Goal: Obtain resource: Download file/media

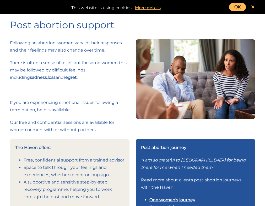
click at [236, 7] on link "OK" at bounding box center [237, 7] width 17 height 8
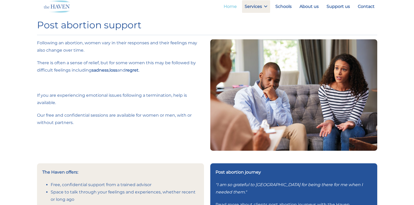
click at [228, 6] on link "Home" at bounding box center [230, 6] width 18 height 13
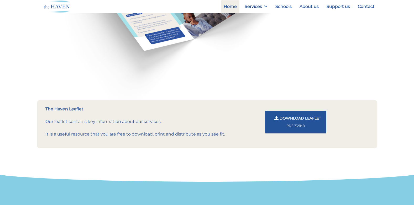
scroll to position [525, 0]
click at [286, 120] on span "Download Leaflet" at bounding box center [299, 118] width 41 height 5
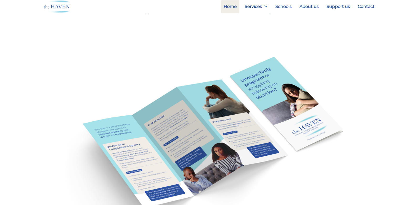
scroll to position [210, 0]
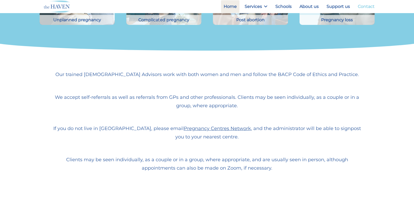
click at [363, 7] on link "Contact" at bounding box center [366, 6] width 22 height 13
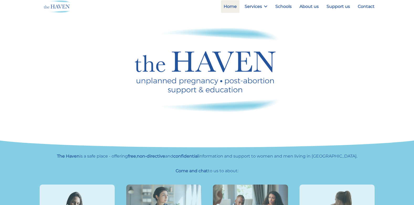
scroll to position [210, 0]
